Goal: Task Accomplishment & Management: Manage account settings

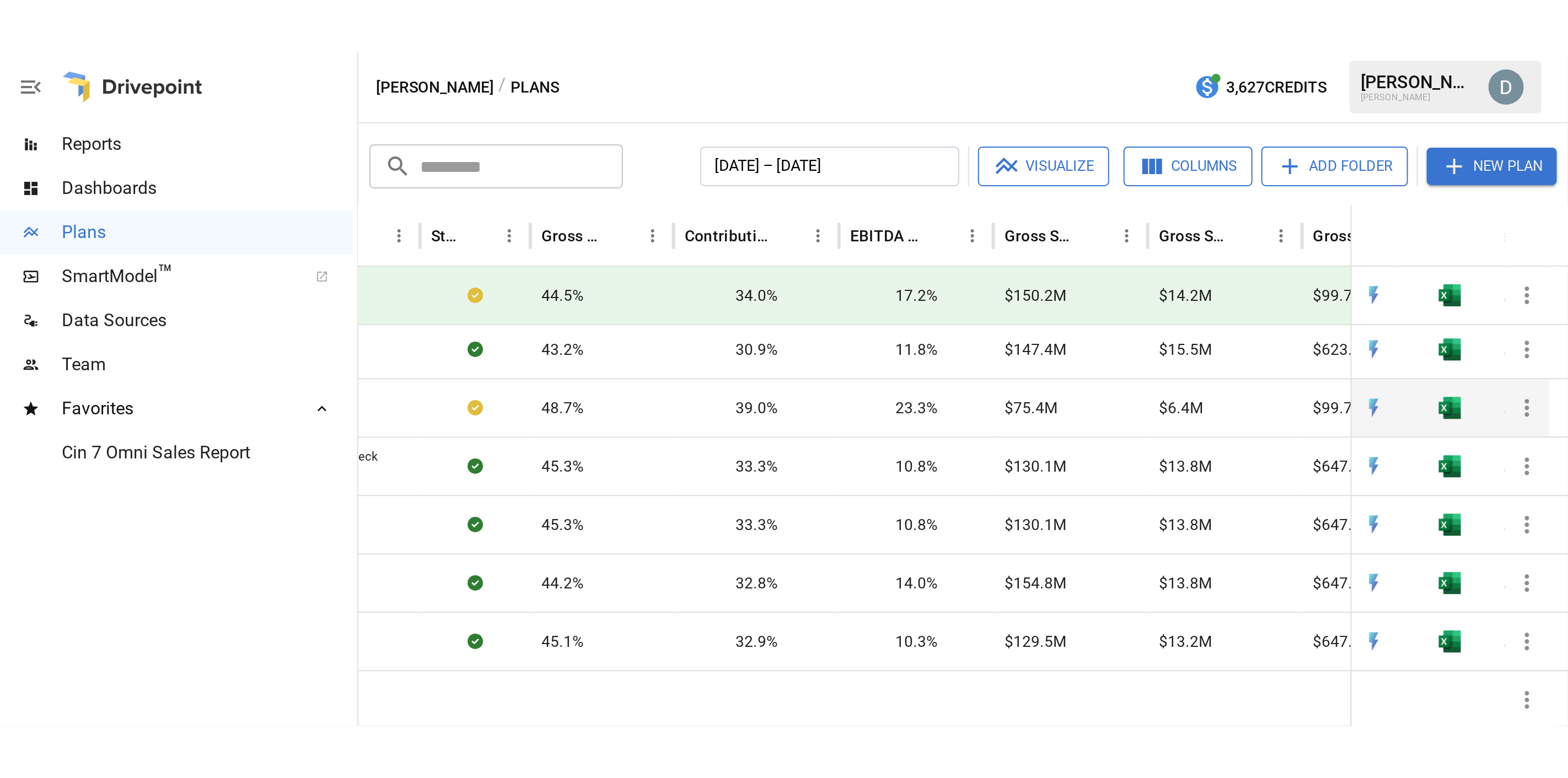
scroll to position [0, 438]
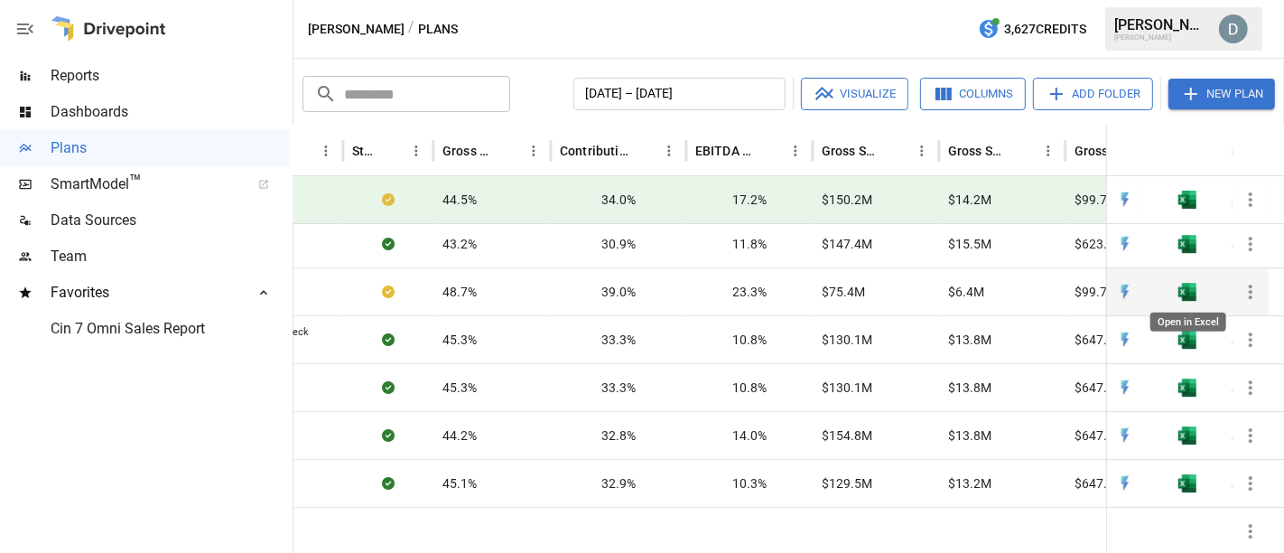
click at [1187, 287] on img "Open in Excel" at bounding box center [1188, 292] width 18 height 18
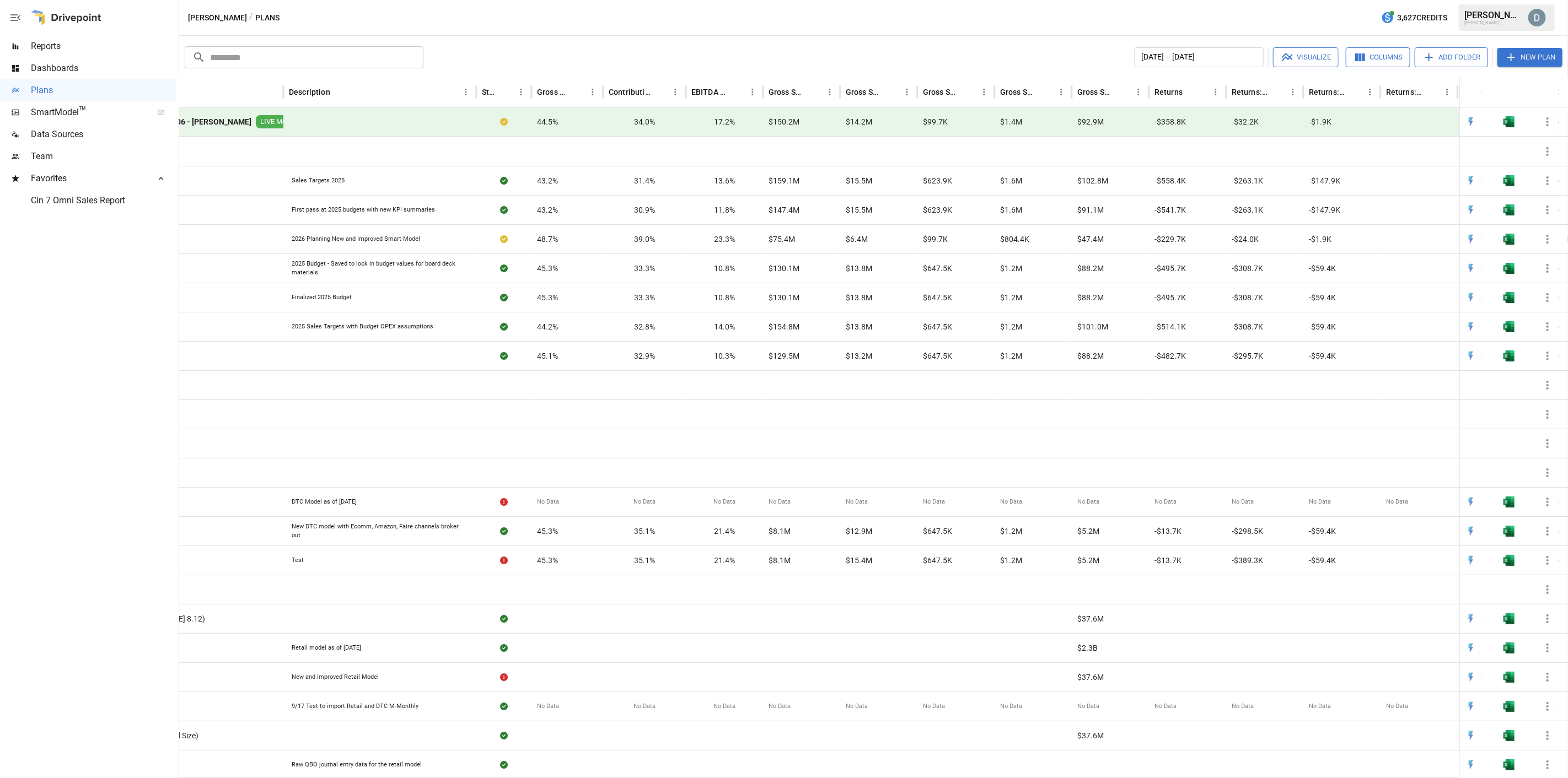
scroll to position [0, 0]
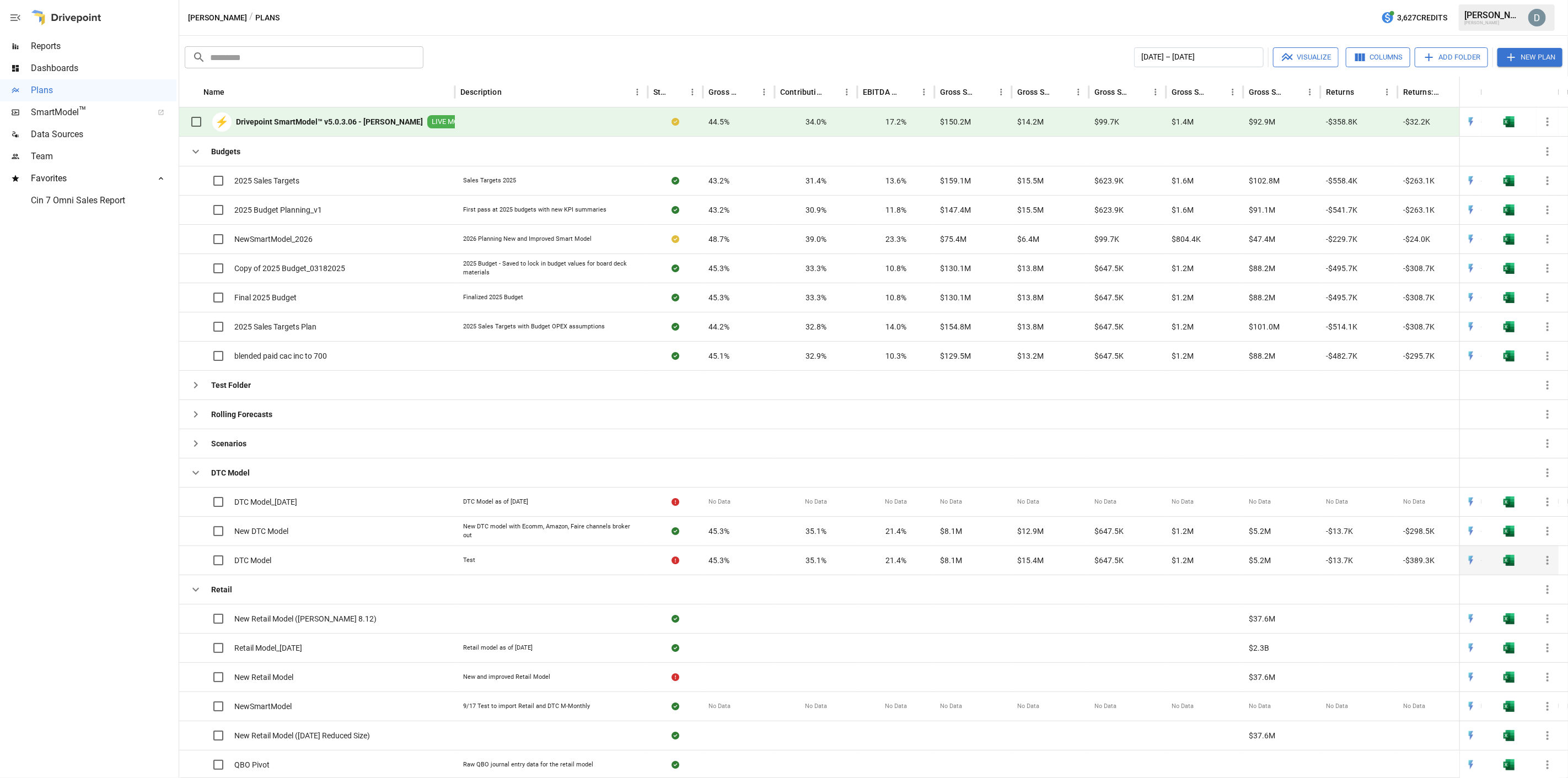
click at [784, 337] on img "Open in Excel" at bounding box center [1509, 561] width 11 height 11
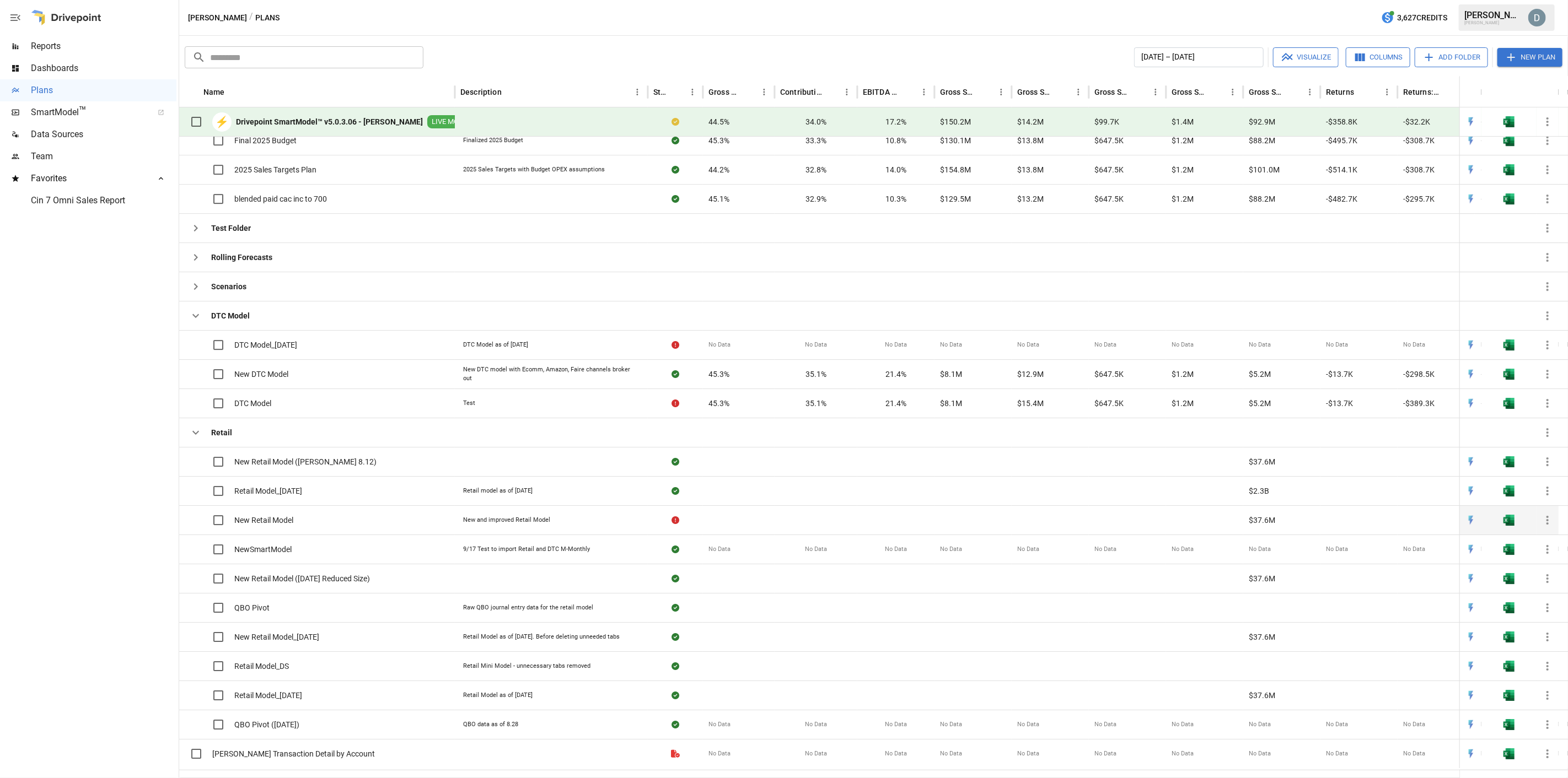
click at [784, 337] on img "Open in Excel" at bounding box center [1509, 520] width 11 height 11
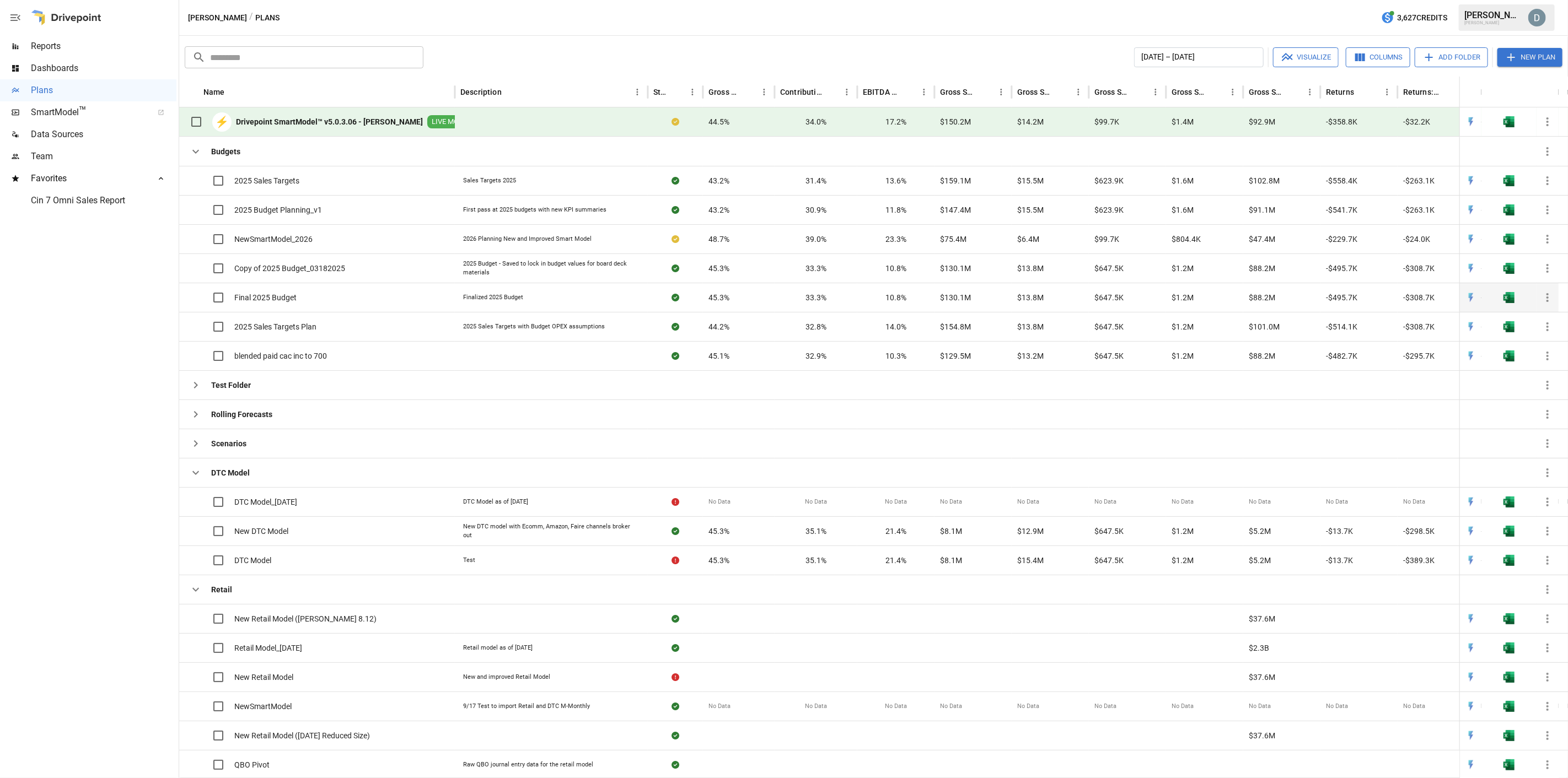
scroll to position [0, 0]
click at [784, 241] on icon "button" at bounding box center [1548, 239] width 13 height 13
click at [219, 239] on div at bounding box center [784, 389] width 1568 height 778
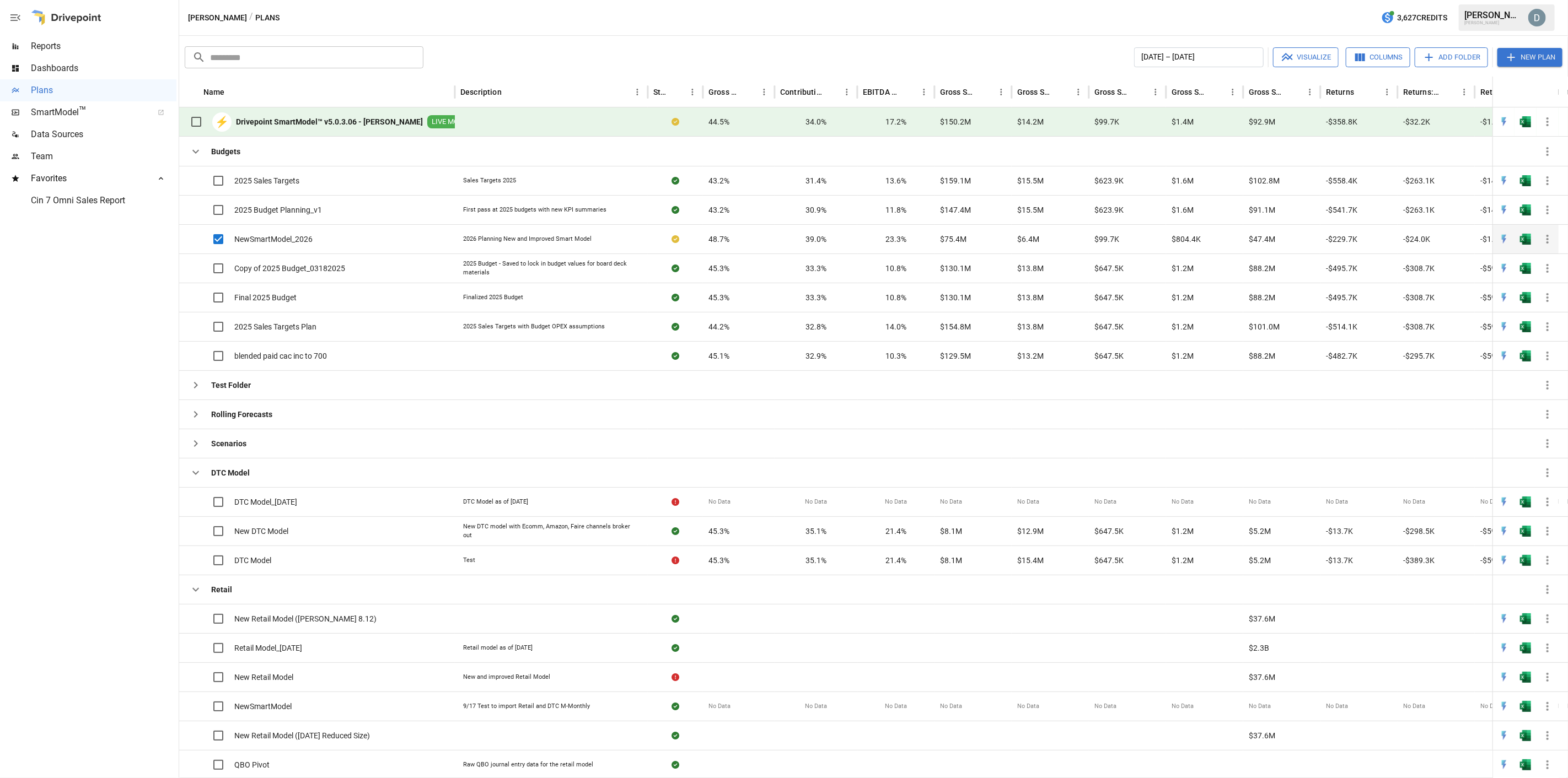
drag, startPoint x: 268, startPoint y: 239, endPoint x: 235, endPoint y: 239, distance: 33.0
click at [235, 239] on span "NewSmartModel_2026" at bounding box center [273, 239] width 78 height 11
click at [784, 236] on icon "button" at bounding box center [1548, 239] width 13 height 13
click at [784, 337] on div "Plan Info" at bounding box center [1500, 344] width 31 height 13
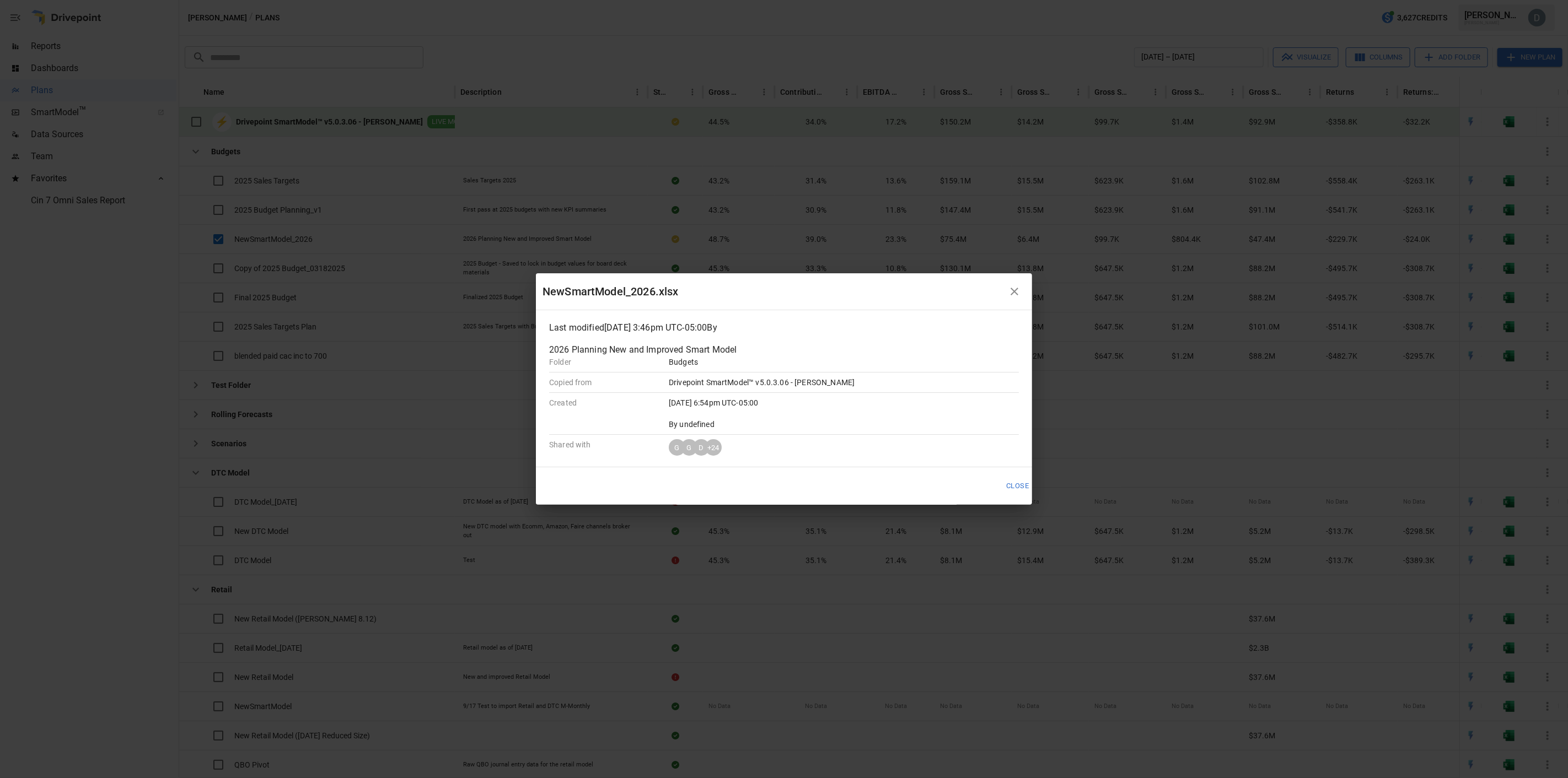
click at [784, 287] on icon "button" at bounding box center [1014, 292] width 13 height 13
click at [784, 337] on button "Close" at bounding box center [1017, 486] width 37 height 18
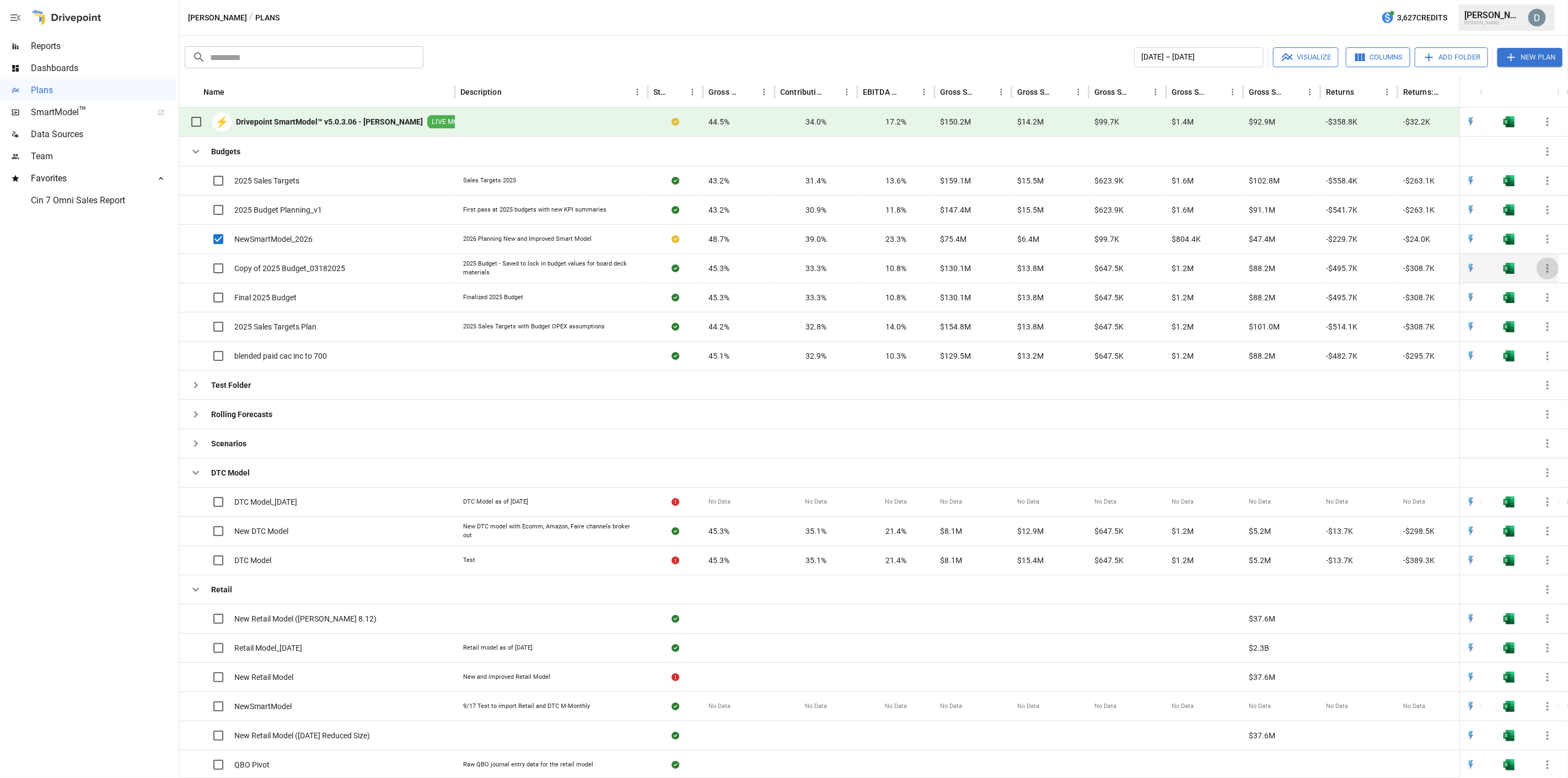
click at [784, 268] on icon "button" at bounding box center [1548, 268] width 13 height 13
click at [354, 337] on div at bounding box center [784, 389] width 1568 height 778
drag, startPoint x: 334, startPoint y: 243, endPoint x: 14, endPoint y: 398, distance: 355.6
click at [14, 337] on div at bounding box center [88, 495] width 176 height 567
click at [784, 240] on icon "button" at bounding box center [1548, 239] width 13 height 13
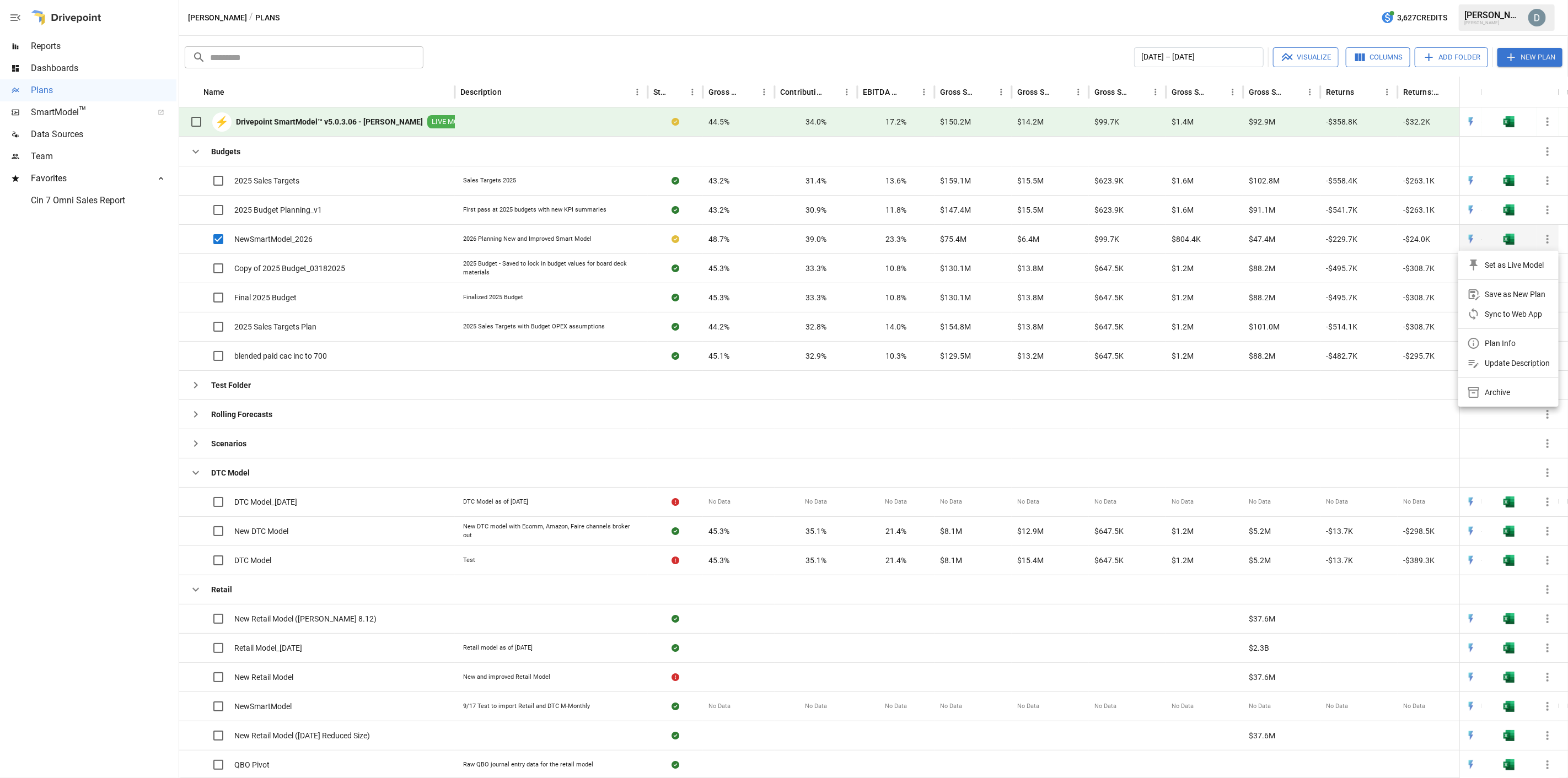
click at [784, 240] on div at bounding box center [784, 389] width 1568 height 778
click at [784, 239] on icon "button" at bounding box center [1548, 239] width 13 height 13
click at [15, 20] on div at bounding box center [784, 389] width 1568 height 778
click at [19, 18] on icon "button" at bounding box center [15, 18] width 13 height 13
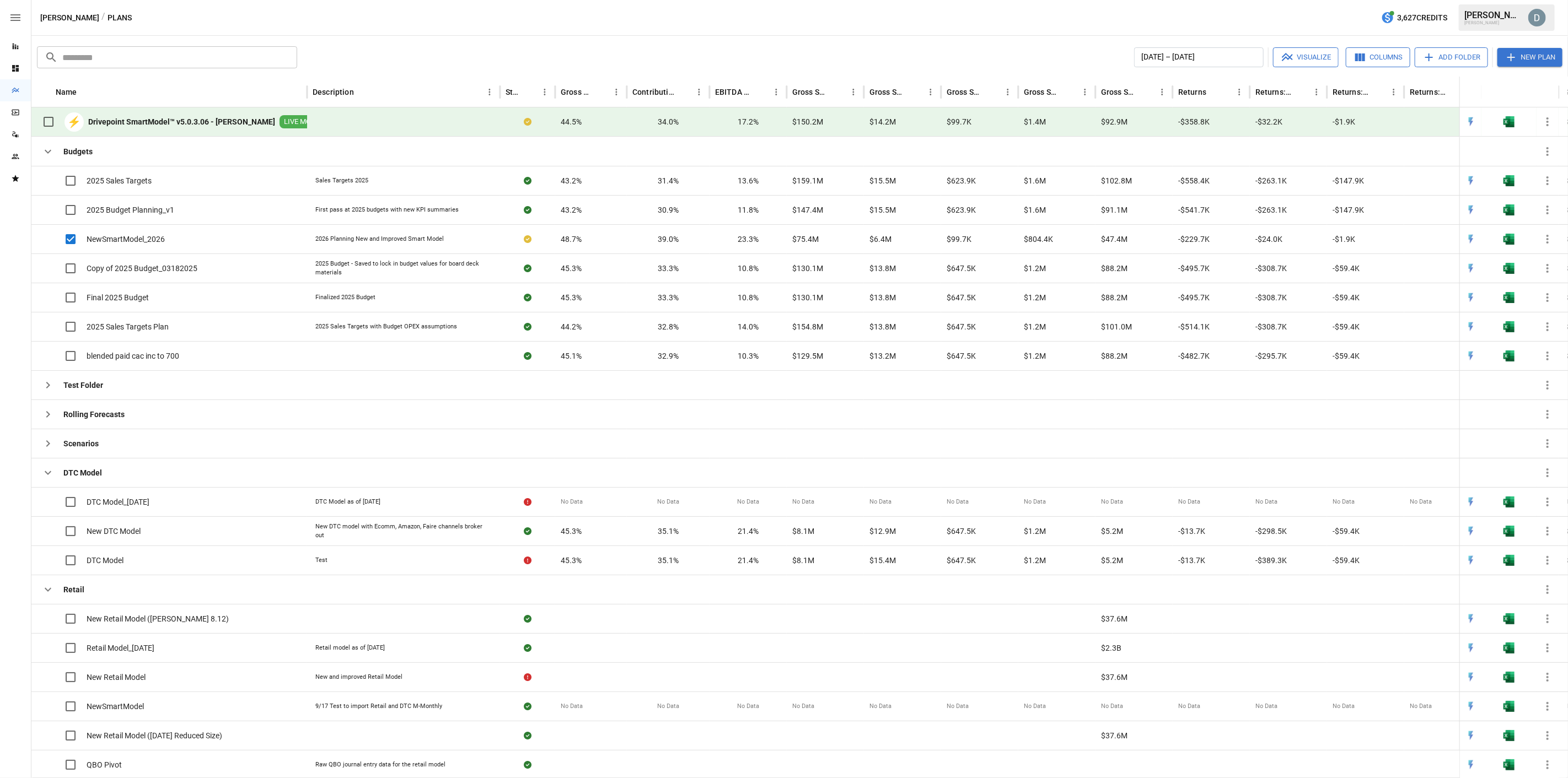
click at [16, 17] on icon "button" at bounding box center [15, 17] width 10 height 7
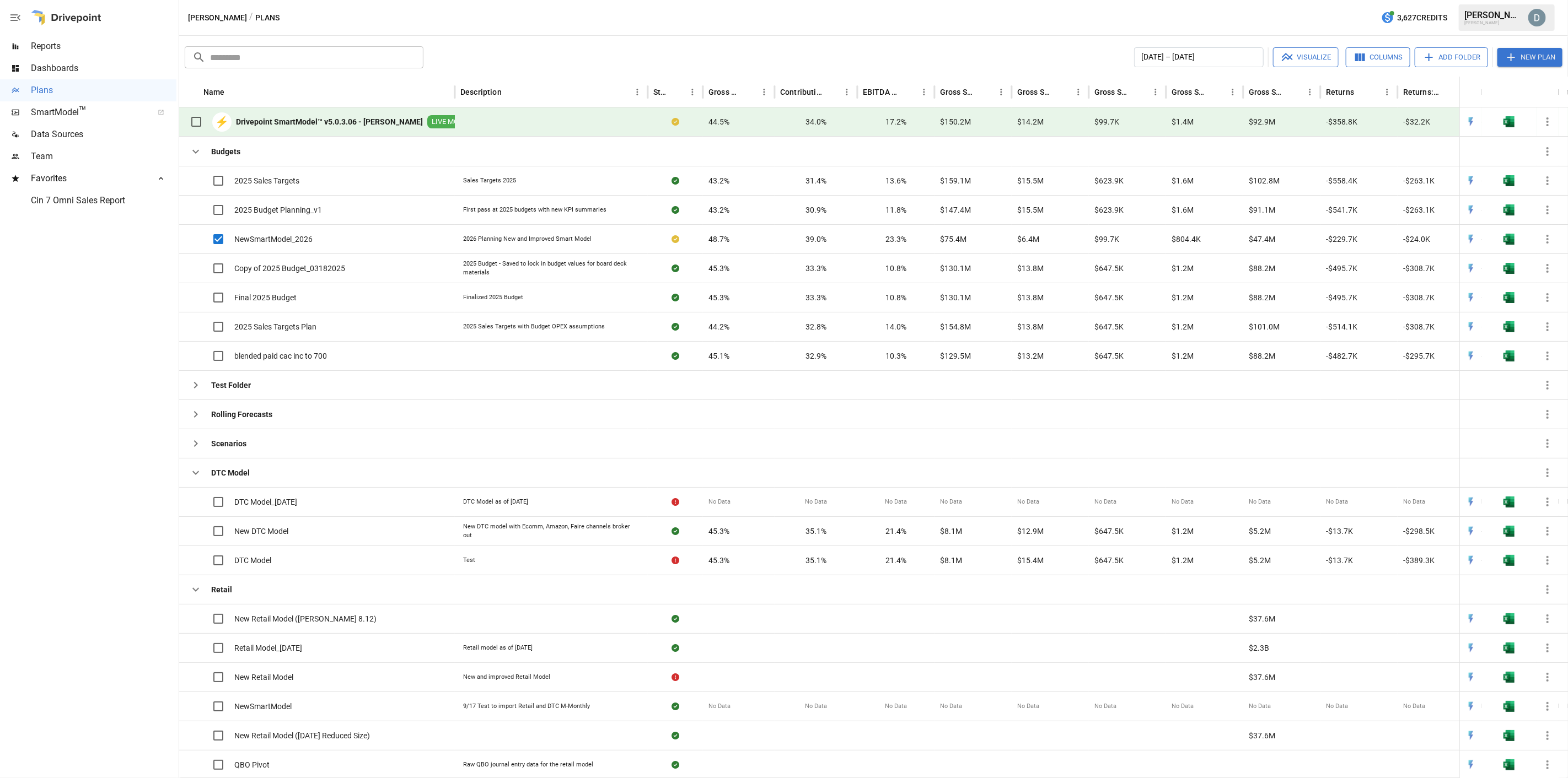
click at [784, 22] on img "David Sooch" at bounding box center [1537, 17] width 18 height 18
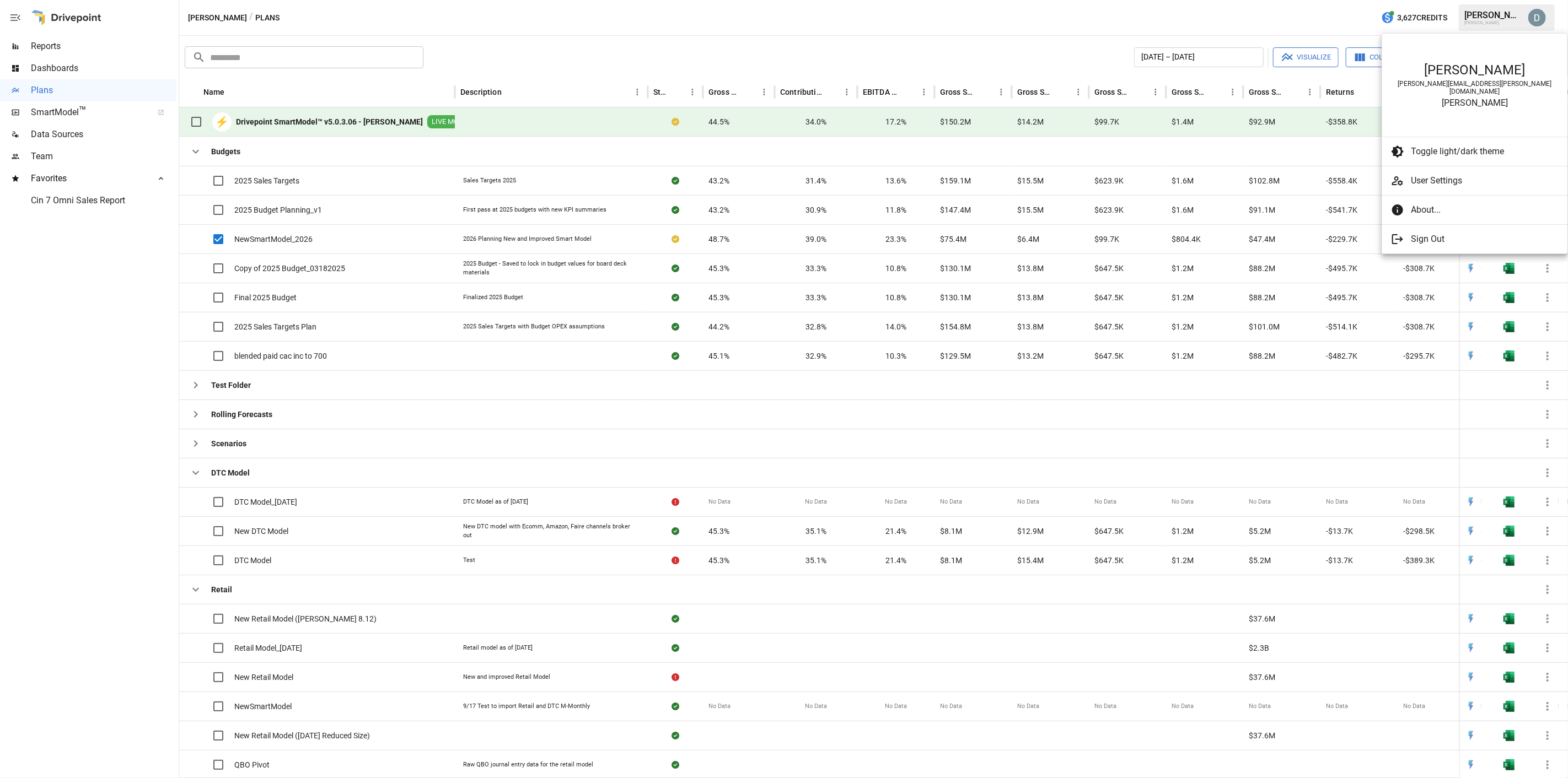
click at [154, 337] on div at bounding box center [784, 389] width 1568 height 778
